Goal: Task Accomplishment & Management: Complete application form

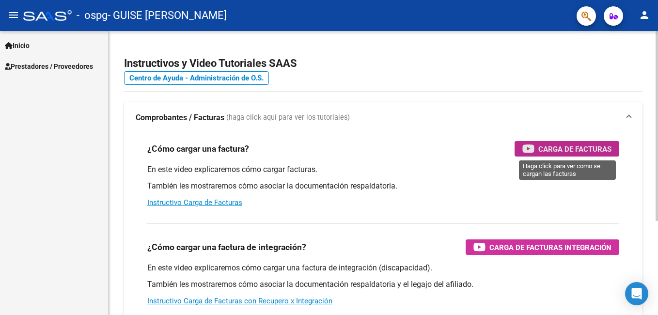
click at [566, 151] on span "Carga de Facturas" at bounding box center [575, 149] width 73 height 12
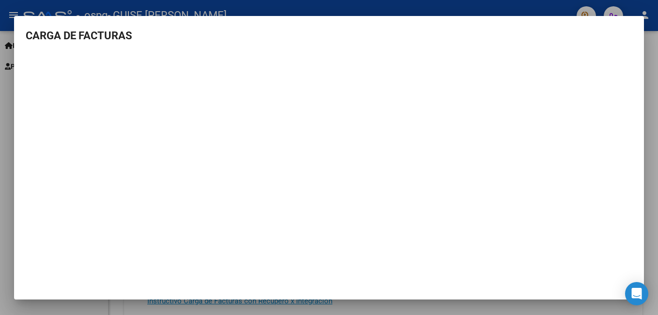
click at [652, 76] on div at bounding box center [329, 157] width 658 height 315
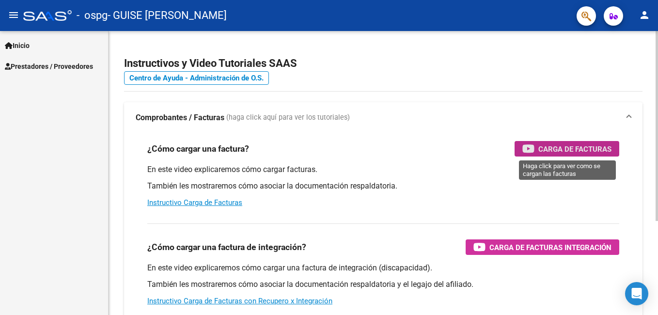
click at [562, 154] on span "Carga de Facturas" at bounding box center [575, 149] width 73 height 12
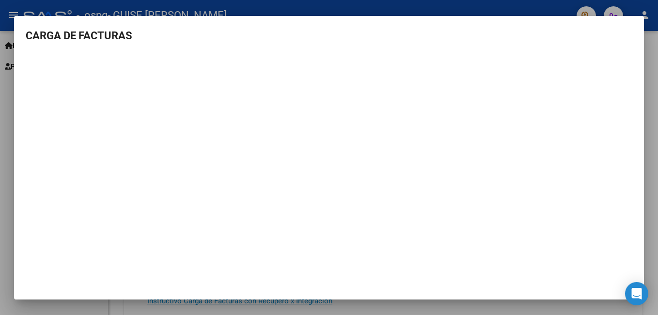
click at [654, 149] on div at bounding box center [329, 157] width 658 height 315
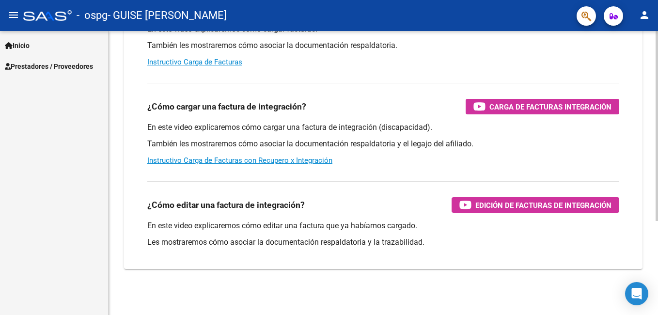
scroll to position [141, 0]
click at [658, 208] on html "menu - ospg - GUISE [PERSON_NAME] person Inicio Instructivos Contacto OS Presta…" at bounding box center [329, 157] width 658 height 315
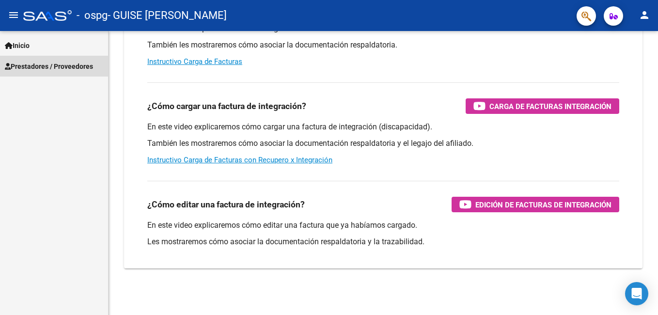
click at [22, 64] on span "Prestadores / Proveedores" at bounding box center [49, 66] width 88 height 11
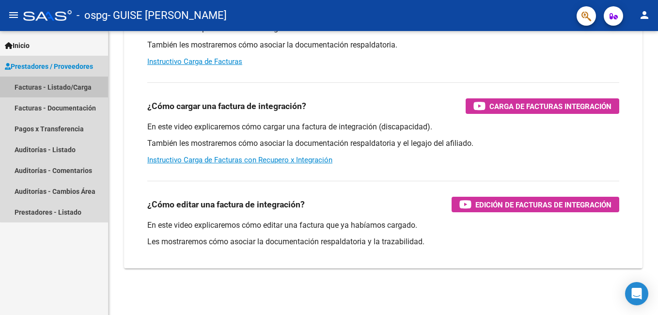
click at [58, 92] on link "Facturas - Listado/Carga" at bounding box center [54, 87] width 108 height 21
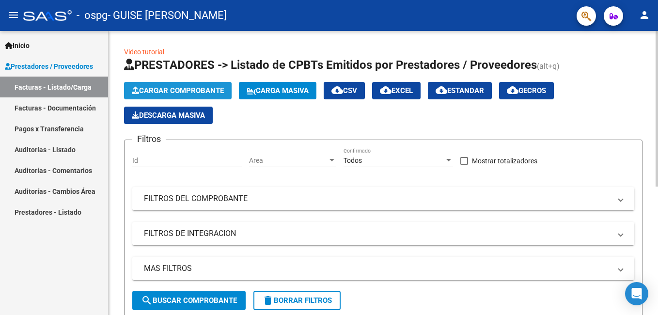
click at [172, 94] on span "Cargar Comprobante" at bounding box center [178, 90] width 92 height 9
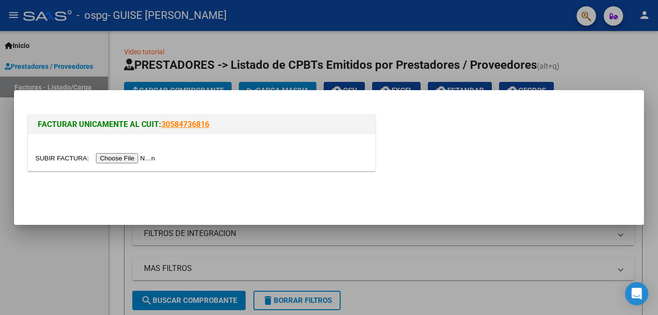
click at [127, 162] on input "file" at bounding box center [96, 158] width 123 height 10
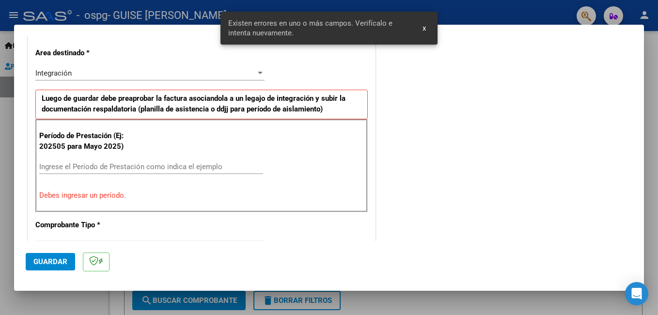
scroll to position [236, 0]
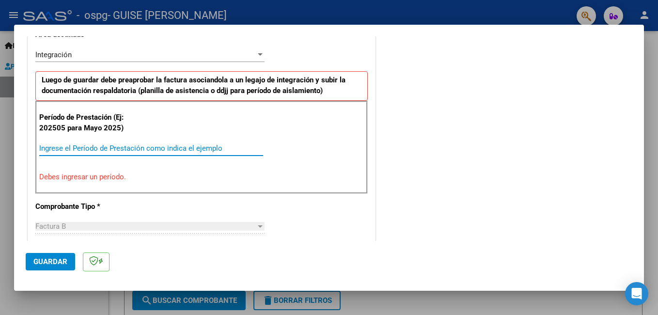
click at [92, 149] on input "Ingrese el Período de Prestación como indica el ejemplo" at bounding box center [151, 148] width 224 height 9
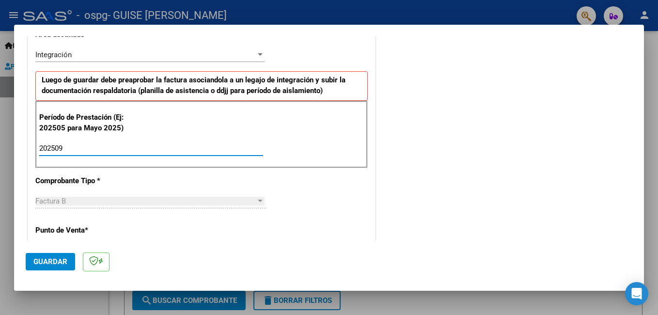
type input "202509"
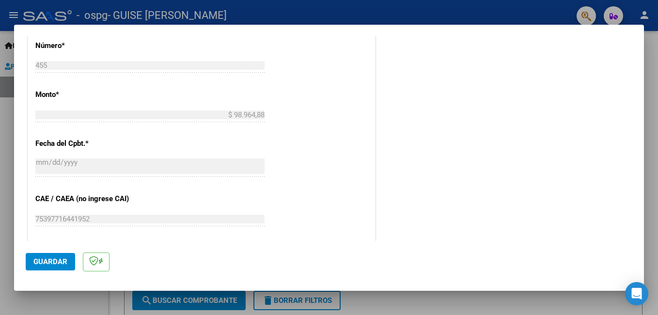
scroll to position [648, 0]
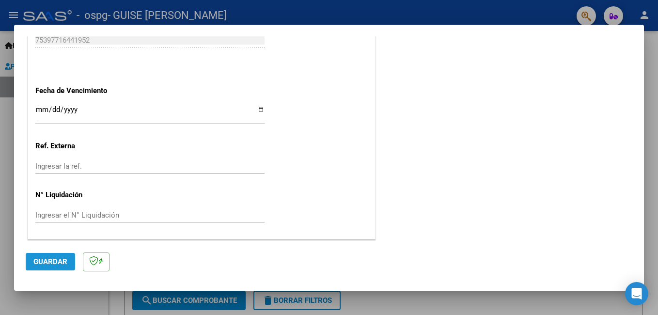
click at [64, 264] on span "Guardar" at bounding box center [50, 261] width 34 height 9
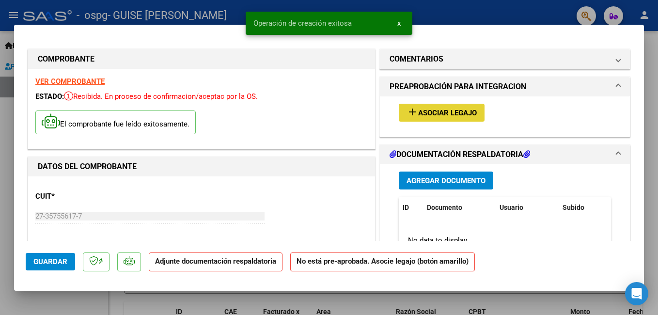
click at [424, 116] on span "Asociar Legajo" at bounding box center [447, 113] width 59 height 9
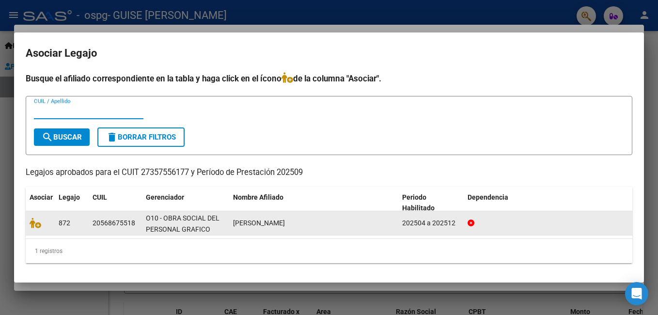
click at [83, 222] on div "872" at bounding box center [72, 223] width 26 height 11
click at [235, 223] on span "[PERSON_NAME]" at bounding box center [259, 223] width 52 height 8
click at [126, 230] on datatable-body-cell "20568675518" at bounding box center [115, 223] width 53 height 24
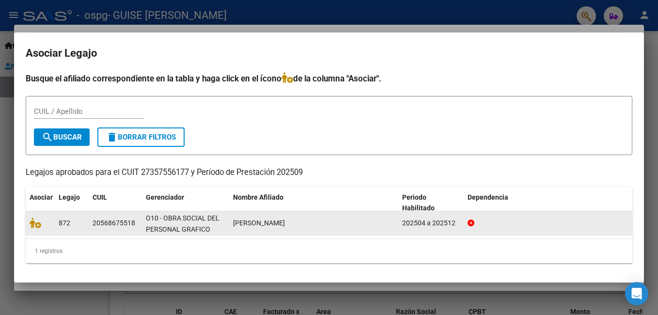
click at [126, 230] on datatable-body-cell "20568675518" at bounding box center [115, 223] width 53 height 24
click at [102, 226] on div "20568675518" at bounding box center [114, 223] width 43 height 11
click at [39, 226] on icon at bounding box center [36, 223] width 12 height 11
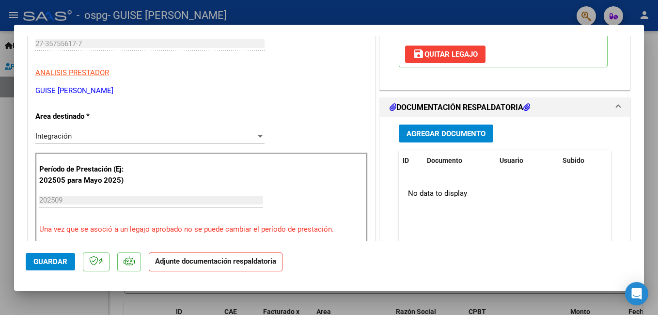
scroll to position [179, 0]
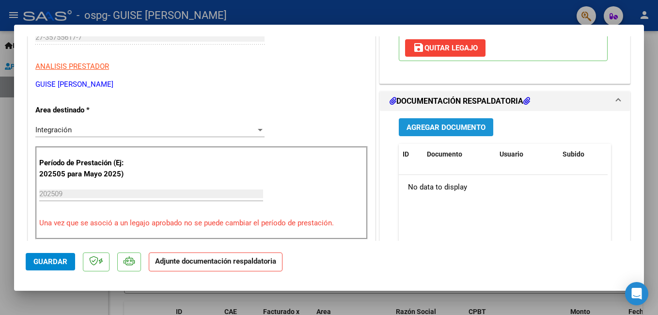
click at [461, 132] on span "Agregar Documento" at bounding box center [446, 127] width 79 height 9
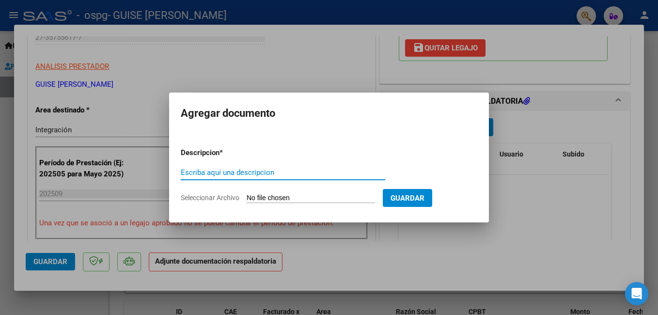
click at [242, 173] on input "Escriba aquí una descripcion" at bounding box center [283, 172] width 205 height 9
type input "planilla de asistencia septiembre 2025"
click at [330, 194] on input "Seleccionar Archivo" at bounding box center [311, 198] width 128 height 9
type input "C:\fakepath\Planilla de asistencia [PERSON_NAME].pdf"
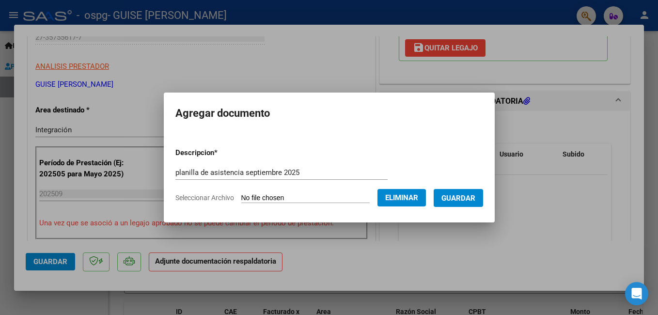
click at [451, 199] on span "Guardar" at bounding box center [459, 198] width 34 height 9
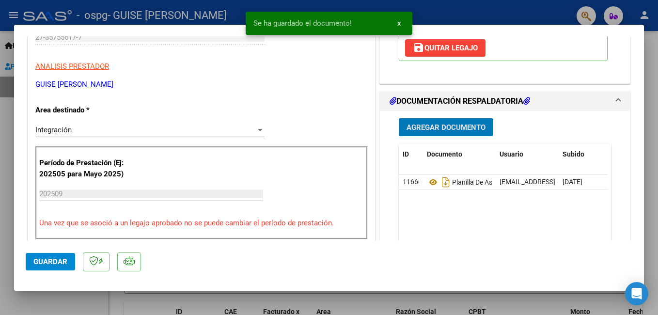
click at [39, 258] on span "Guardar" at bounding box center [50, 261] width 34 height 9
click at [399, 22] on span "x" at bounding box center [399, 23] width 3 height 9
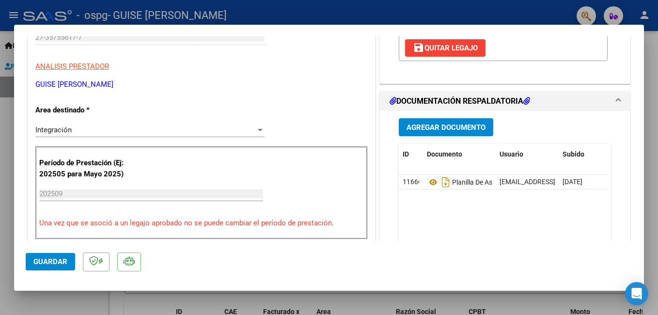
click at [407, 17] on div at bounding box center [329, 157] width 658 height 315
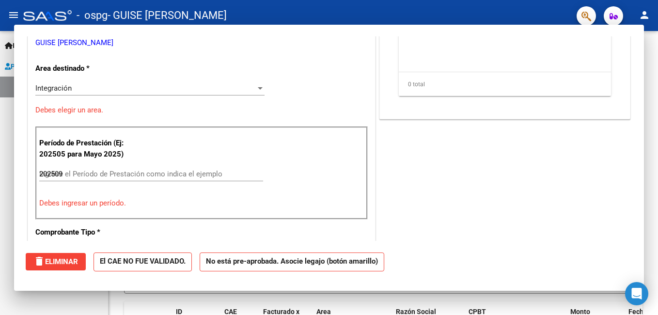
type input "$ 0,00"
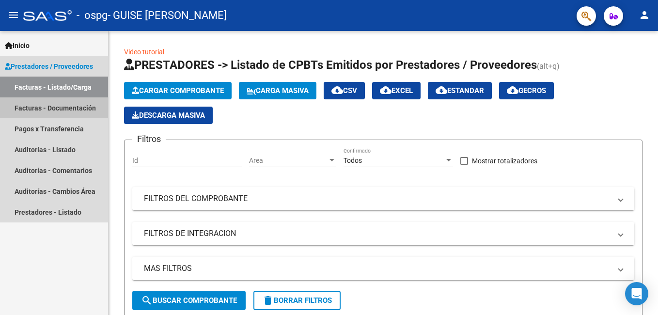
click at [73, 111] on link "Facturas - Documentación" at bounding box center [54, 107] width 108 height 21
